Goal: Task Accomplishment & Management: Use online tool/utility

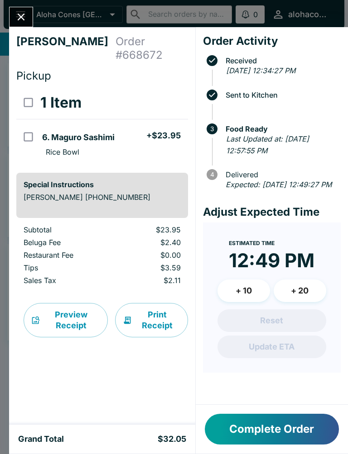
click at [23, 15] on icon "Close" at bounding box center [21, 17] width 7 height 7
click at [13, 5] on div "Sarah Belstock Order # 668672 Pickup 1 Item 6. Maguro Sashimi + $23.95 Rice Bow…" at bounding box center [174, 227] width 348 height 454
click at [22, 7] on button "Close" at bounding box center [21, 16] width 23 height 19
click at [23, 11] on icon "Close" at bounding box center [21, 17] width 12 height 12
click at [20, 2] on div "Sarah Belstock Order # 668672 Pickup 1 Item 6. Maguro Sashimi + $23.95 Rice Bow…" at bounding box center [174, 227] width 348 height 454
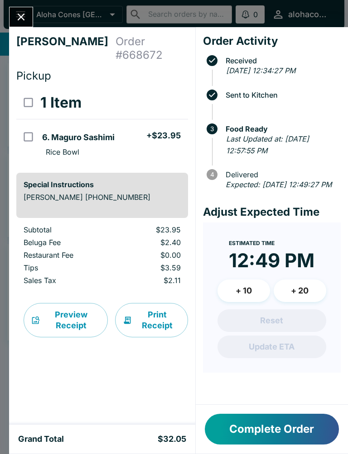
click at [20, 12] on icon "Close" at bounding box center [21, 17] width 12 height 12
click at [263, 427] on button "Complete Order" at bounding box center [272, 429] width 134 height 31
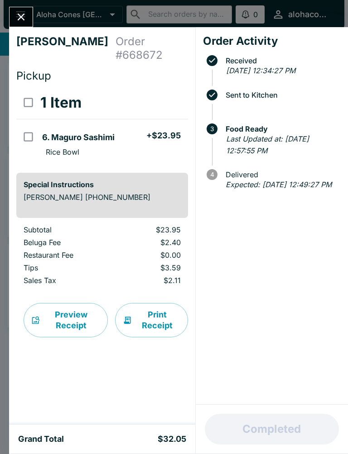
click at [25, 14] on icon "Close" at bounding box center [21, 17] width 12 height 12
click at [18, 18] on icon "Close" at bounding box center [21, 17] width 12 height 12
click at [26, 15] on icon "Close" at bounding box center [21, 17] width 12 height 12
click at [21, 23] on icon "Close" at bounding box center [21, 17] width 12 height 12
click at [15, 15] on icon "Close" at bounding box center [21, 17] width 12 height 12
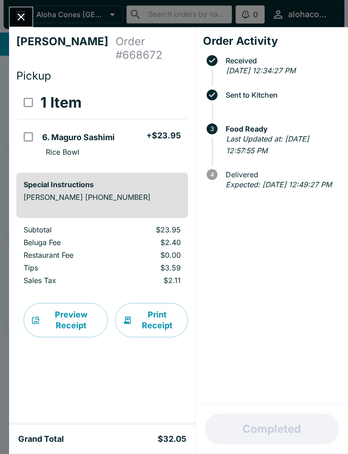
click at [23, 7] on button "Close" at bounding box center [21, 16] width 23 height 19
click at [22, 7] on button "Close" at bounding box center [21, 16] width 23 height 19
click at [29, 11] on button "Close" at bounding box center [21, 16] width 23 height 19
click at [21, 3] on div "Sarah Belstock Order # 668672 Pickup 1 Item 6. Maguro Sashimi + $23.95 Rice Bow…" at bounding box center [174, 227] width 348 height 454
click at [19, 4] on div "Sarah Belstock Order # 668672 Pickup 1 Item 6. Maguro Sashimi + $23.95 Rice Bow…" at bounding box center [174, 227] width 348 height 454
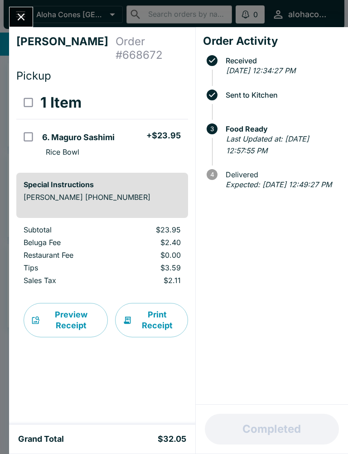
click at [20, 4] on div "Sarah Belstock Order # 668672 Pickup 1 Item 6. Maguro Sashimi + $23.95 Rice Bow…" at bounding box center [174, 227] width 348 height 454
click at [19, 4] on div "Sarah Belstock Order # 668672 Pickup 1 Item 6. Maguro Sashimi + $23.95 Rice Bow…" at bounding box center [174, 227] width 348 height 454
click at [160, 310] on button "Print Receipt" at bounding box center [151, 320] width 73 height 34
click at [23, 22] on icon "Close" at bounding box center [21, 17] width 12 height 12
click at [13, 11] on button "Close" at bounding box center [21, 16] width 23 height 19
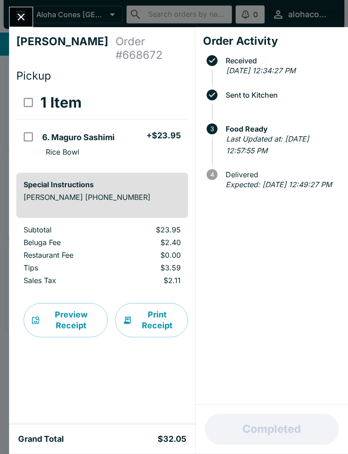
click at [24, 19] on icon "Close" at bounding box center [21, 17] width 7 height 7
click at [30, 21] on button "Close" at bounding box center [21, 16] width 23 height 19
click at [27, 23] on button "Close" at bounding box center [21, 16] width 23 height 19
click at [23, 19] on icon "Close" at bounding box center [21, 17] width 7 height 7
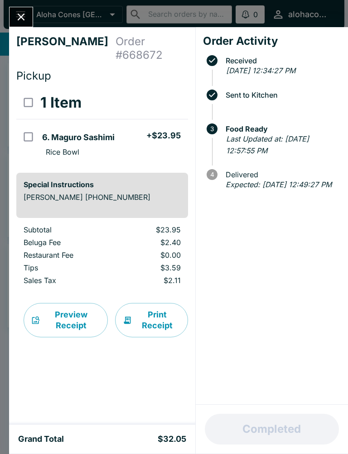
click at [23, 19] on icon "Close" at bounding box center [21, 17] width 7 height 7
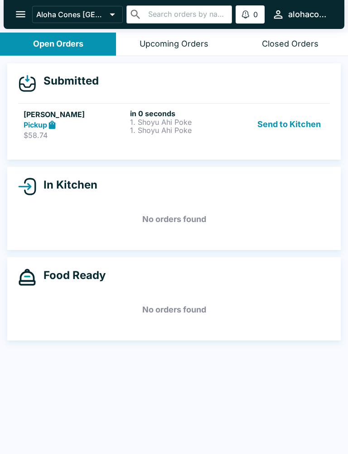
click at [51, 134] on p "$58.74" at bounding box center [75, 135] width 103 height 9
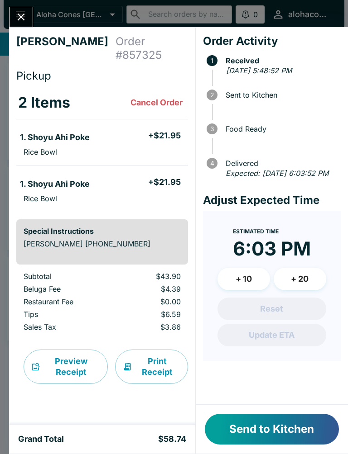
click at [249, 445] on button "Send to Kitchen" at bounding box center [272, 429] width 134 height 31
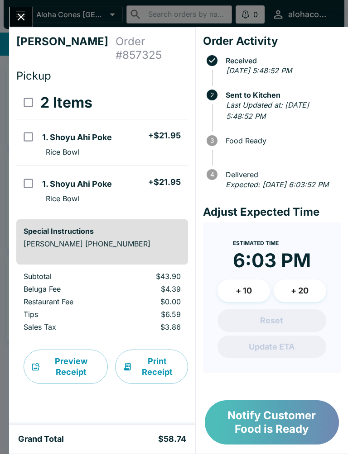
click at [242, 420] on button "Notify Customer Food is Ready" at bounding box center [272, 423] width 134 height 44
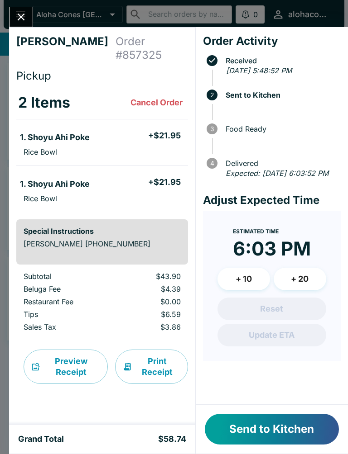
click at [252, 422] on button "Send to Kitchen" at bounding box center [272, 429] width 134 height 31
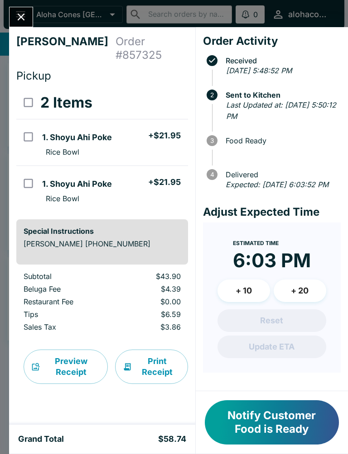
click at [274, 414] on button "Notify Customer Food is Ready" at bounding box center [272, 423] width 134 height 44
